Goal: Complete application form

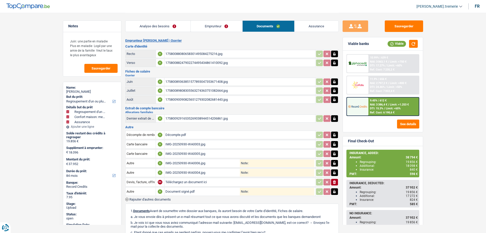
select select "refinancing"
select select "household"
select select "insurance"
select select "84"
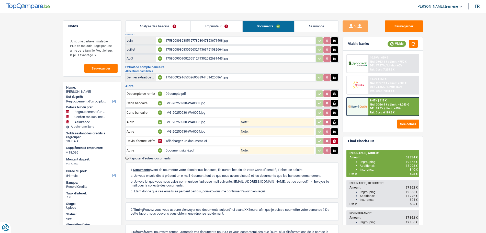
scroll to position [42, 0]
click at [197, 149] on div "Document signé.pdf" at bounding box center [202, 150] width 74 height 8
click at [138, 150] on input "Autre" at bounding box center [141, 150] width 28 height 8
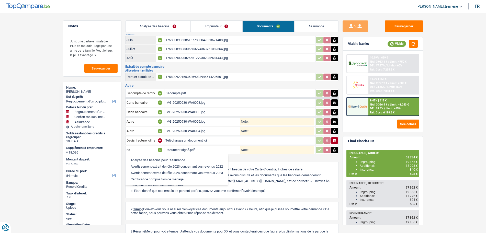
type input "n"
click at [151, 159] on li "Analyse des besoins pour l'assurance" at bounding box center [158, 160] width 60 height 6
type input "Analyse des besoins pour l'assurance"
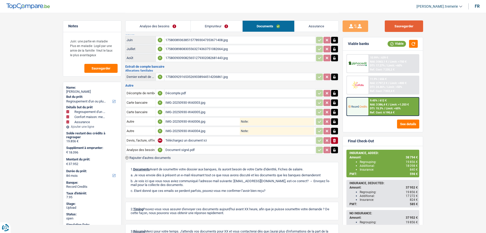
click at [397, 26] on button "Sauvegarder" at bounding box center [404, 26] width 38 height 12
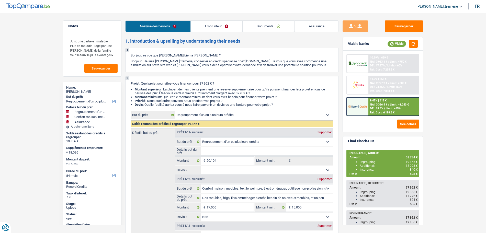
select select "refinancing"
select select "household"
select select "insurance"
select select "84"
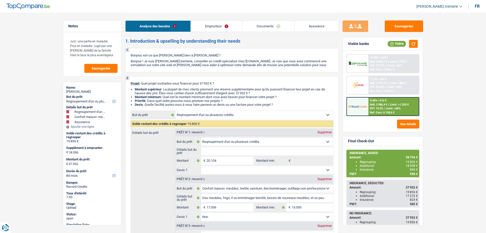
select select "refinancing"
select select "household"
select select "false"
select select "insurance"
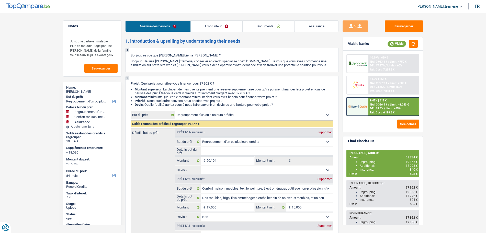
select select "84"
select select "worker"
select select "netSalary"
select select "familyAllowances"
select select "liveWithParents"
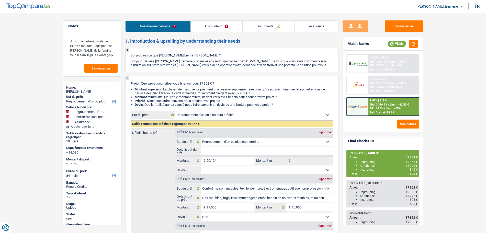
select select "personalLoan"
select select "homeFurnishingOrRelocation"
select select "84"
select select "personalLoan"
select select "homeFurnishingOrRelocation"
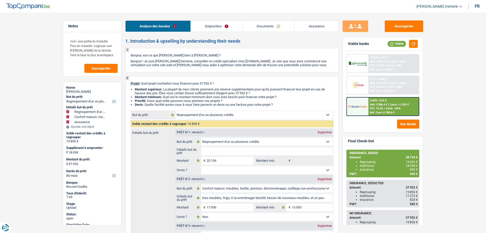
select select "42"
select select "cardOrCredit"
select select "refinancing"
select select "household"
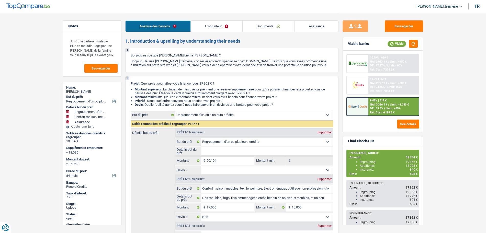
select select "false"
select select "insurance"
select select "84"
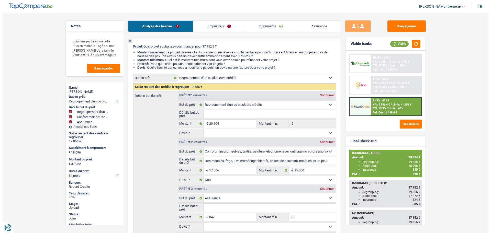
scroll to position [71, 0]
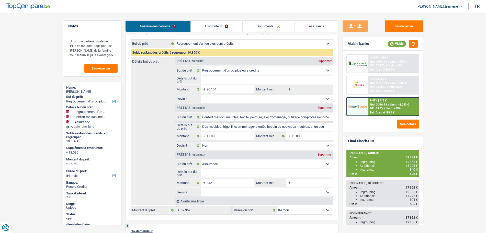
click at [379, 106] on span "NAI: 3 386,4 €" at bounding box center [378, 104] width 17 height 3
